Goal: Ask a question

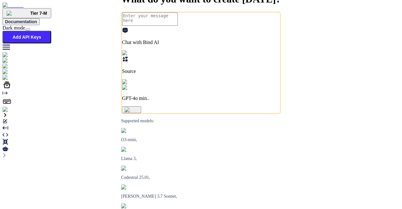
type textarea "x"
click at [7, 112] on img at bounding box center [13, 110] width 20 height 6
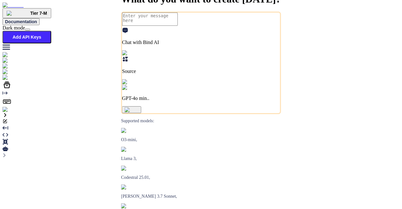
click at [10, 80] on img at bounding box center [23, 78] width 41 height 6
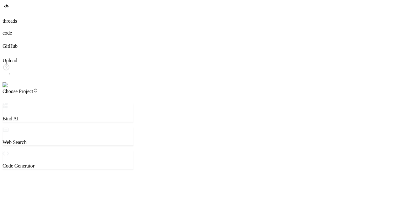
click at [13, 88] on img at bounding box center [13, 85] width 20 height 6
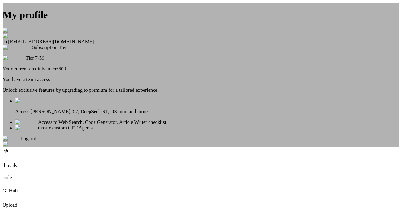
click at [81, 86] on div "My profile c c [EMAIL_ADDRESS][DOMAIN_NAME] Subscription Tier Tier 7-M Your cur…" at bounding box center [201, 75] width 397 height 144
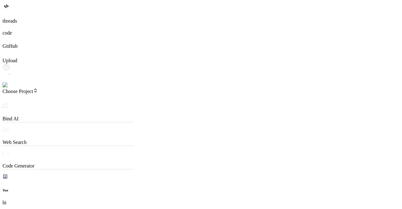
type textarea "x"
type textarea "h"
type textarea "x"
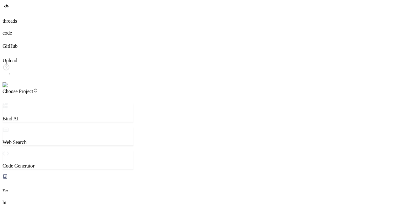
type textarea "hi"
type textarea "x"
